Goal: Transaction & Acquisition: Download file/media

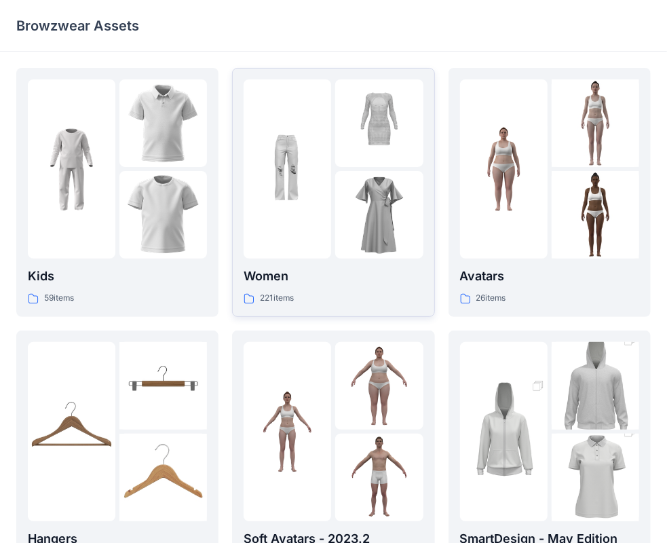
click at [341, 302] on div "221 items" at bounding box center [333, 298] width 179 height 14
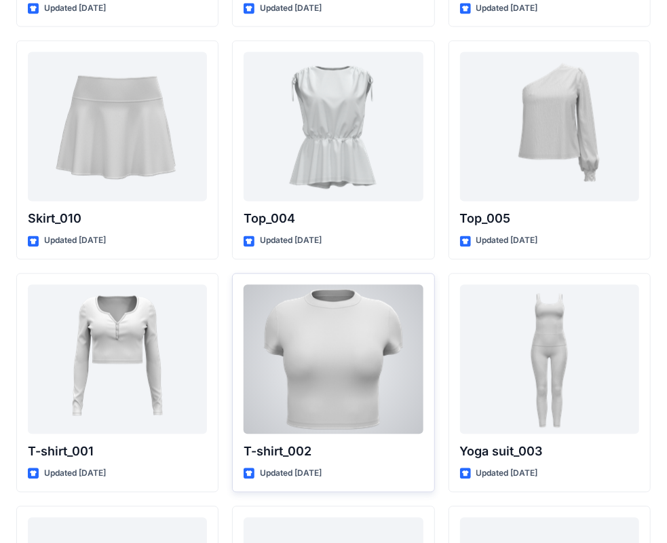
scroll to position [7115, 0]
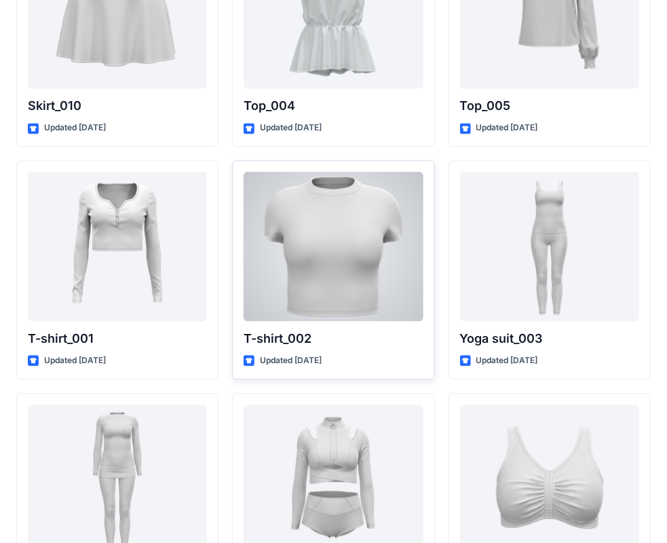
click at [333, 271] on div at bounding box center [333, 246] width 179 height 149
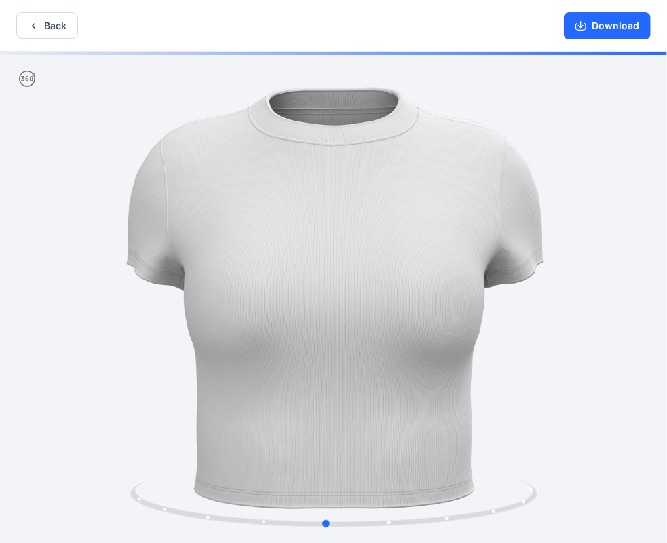
drag, startPoint x: 536, startPoint y: 186, endPoint x: 582, endPoint y: 136, distance: 67.8
click at [536, 181] on div at bounding box center [333, 299] width 667 height 494
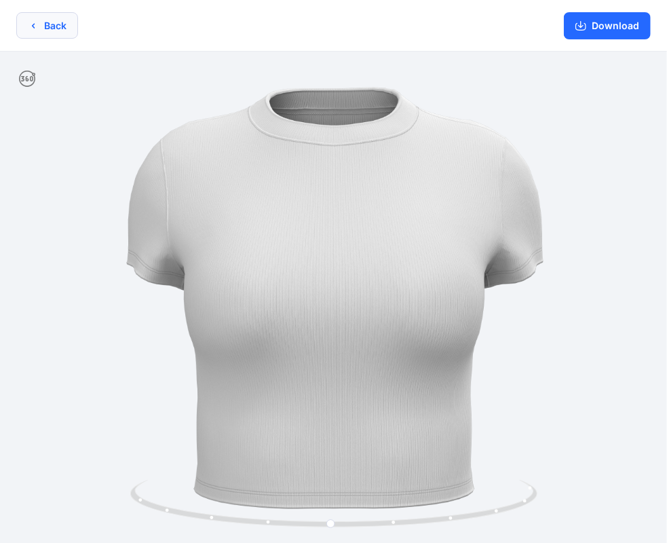
click at [53, 31] on button "Back" at bounding box center [47, 25] width 62 height 26
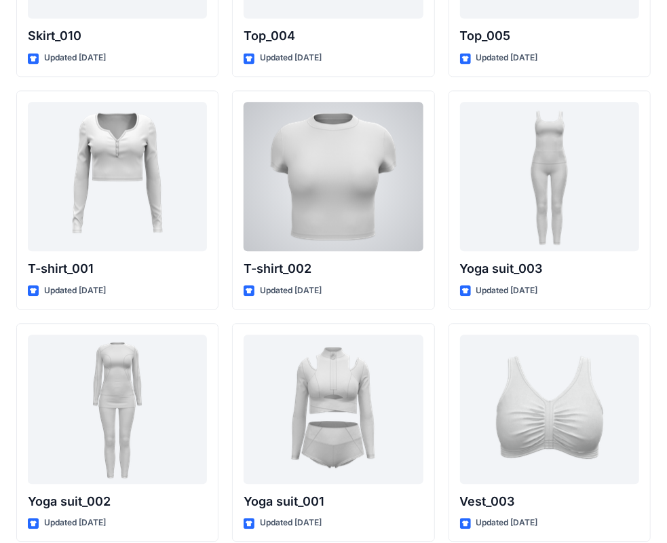
scroll to position [7025, 0]
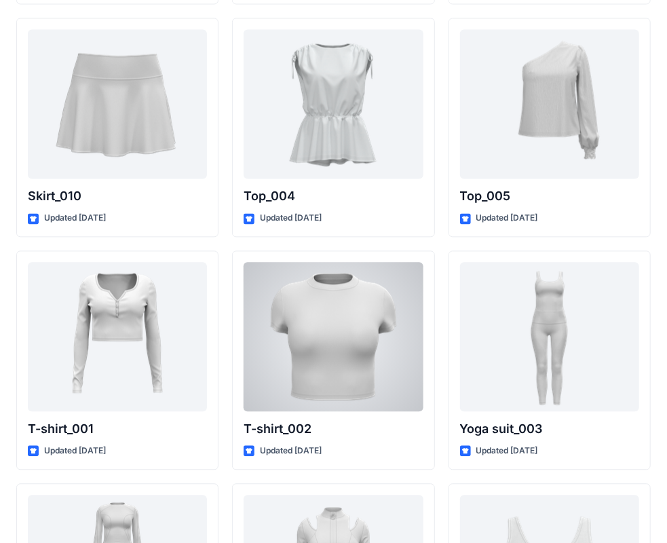
click at [341, 324] on div at bounding box center [333, 336] width 179 height 149
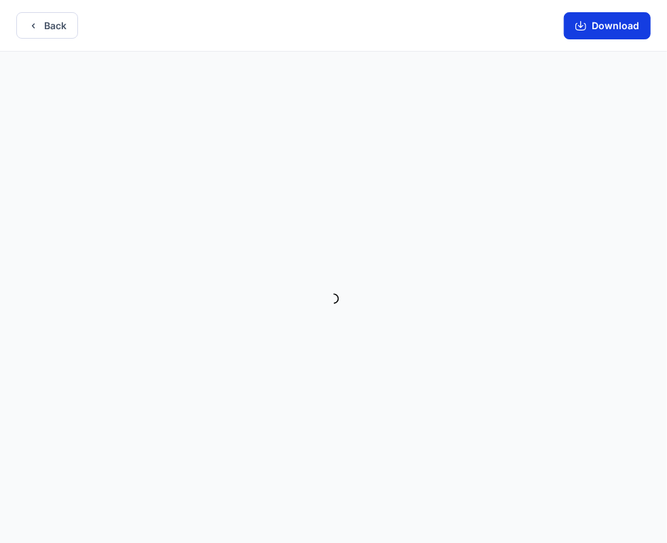
click at [612, 35] on button "Download" at bounding box center [607, 25] width 87 height 27
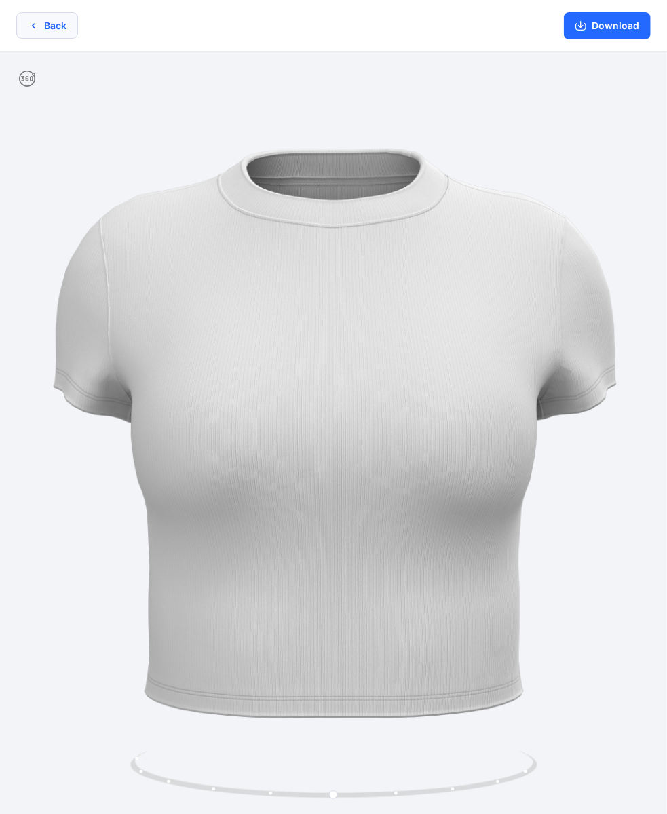
click at [38, 18] on button "Back" at bounding box center [47, 25] width 62 height 26
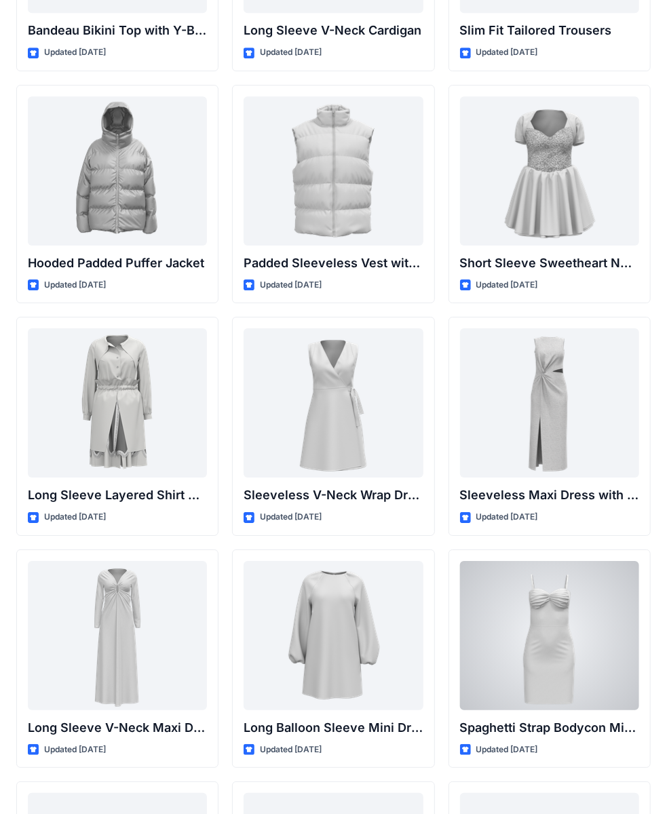
scroll to position [1244, 0]
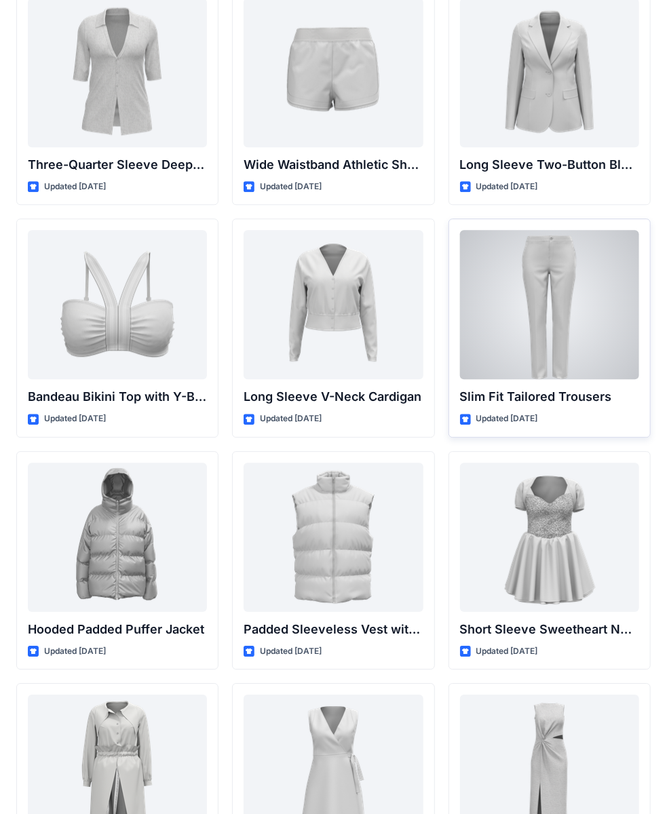
click at [548, 300] on div at bounding box center [549, 304] width 179 height 149
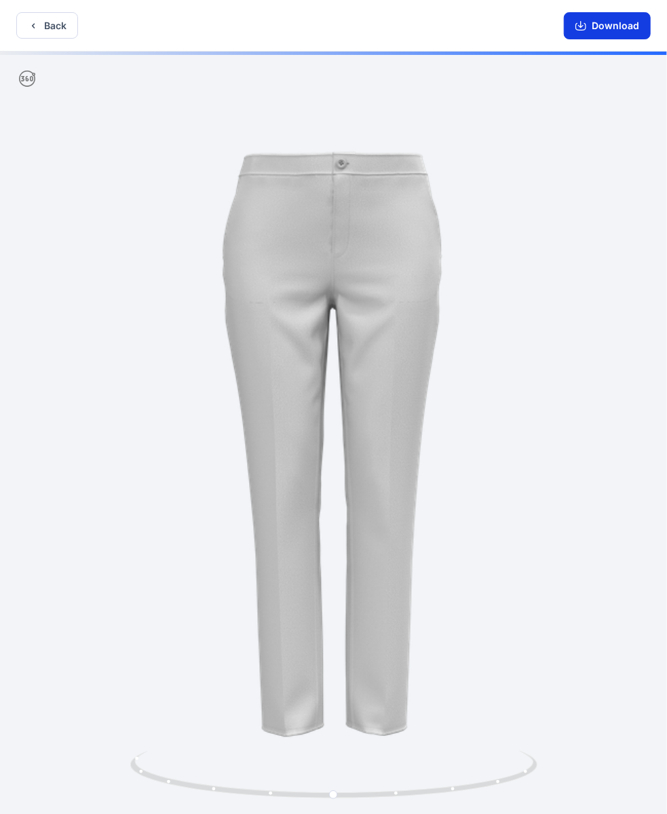
click at [602, 35] on button "Download" at bounding box center [607, 25] width 87 height 27
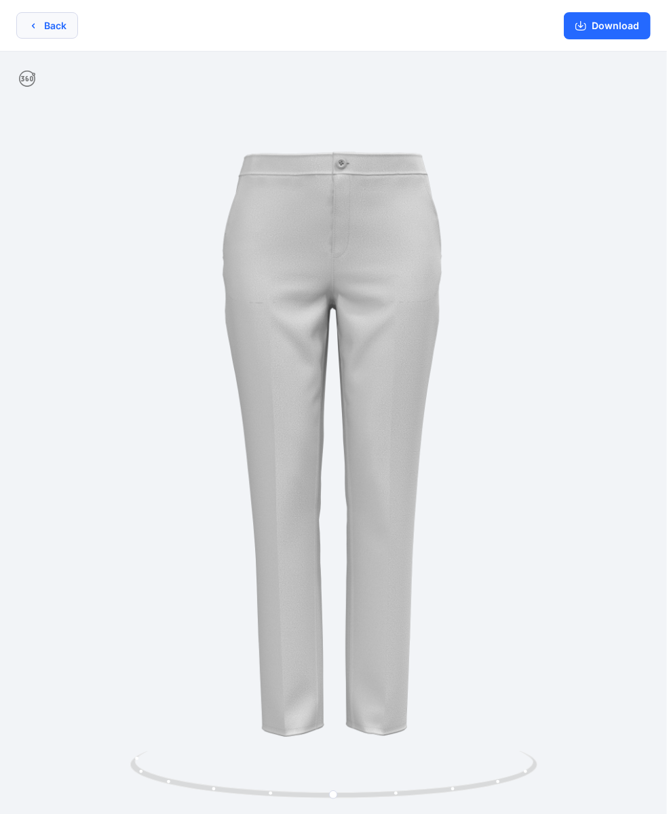
click at [33, 22] on icon "button" at bounding box center [33, 25] width 11 height 11
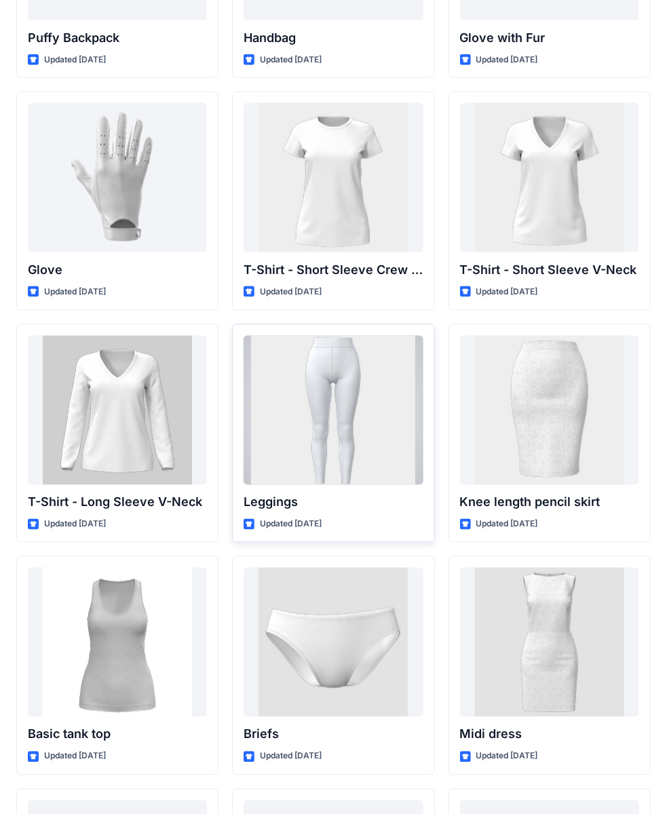
scroll to position [10670, 0]
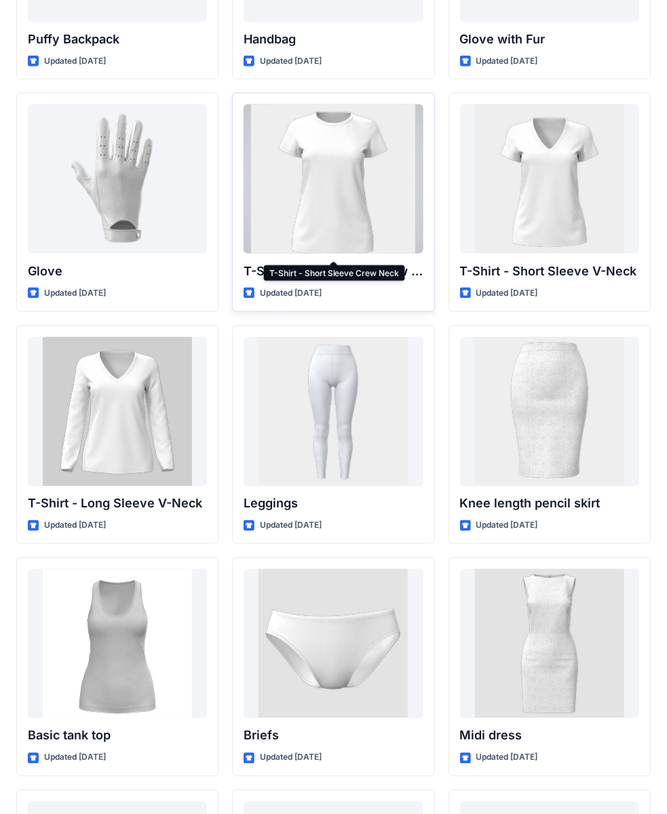
click at [365, 262] on p "T-Shirt - Short Sleeve Crew Neck" at bounding box center [333, 271] width 179 height 19
click at [350, 262] on p "T-Shirt - Short Sleeve Crew Neck" at bounding box center [333, 271] width 179 height 19
click at [320, 171] on div at bounding box center [333, 179] width 179 height 149
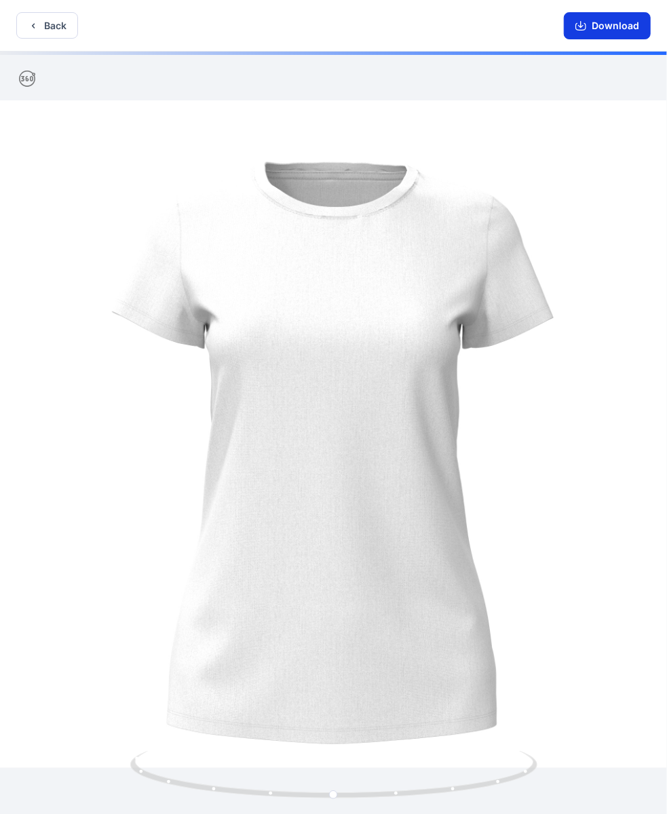
click at [620, 20] on button "Download" at bounding box center [607, 25] width 87 height 27
